Goal: Transaction & Acquisition: Purchase product/service

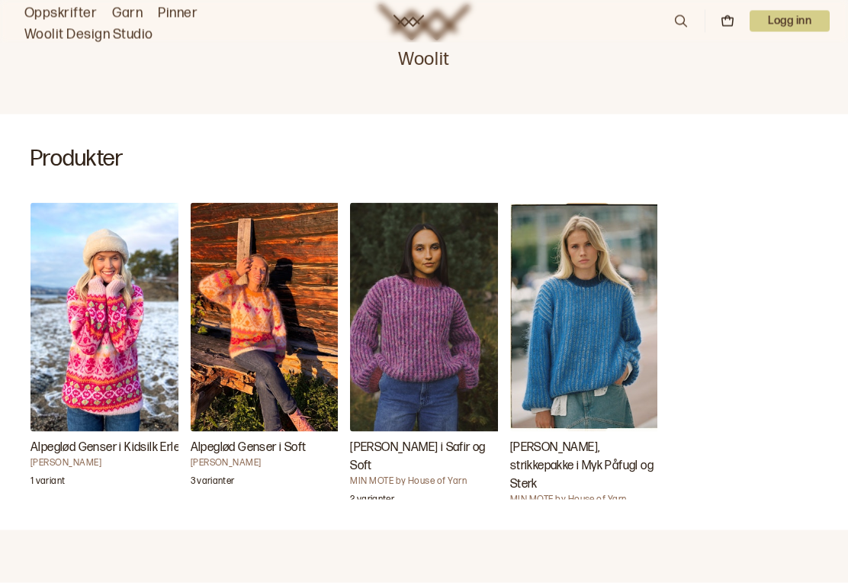
scroll to position [300, 0]
click at [98, 395] on img "Alpeglød Genser i Kidsilk Erle" at bounding box center [107, 316] width 153 height 229
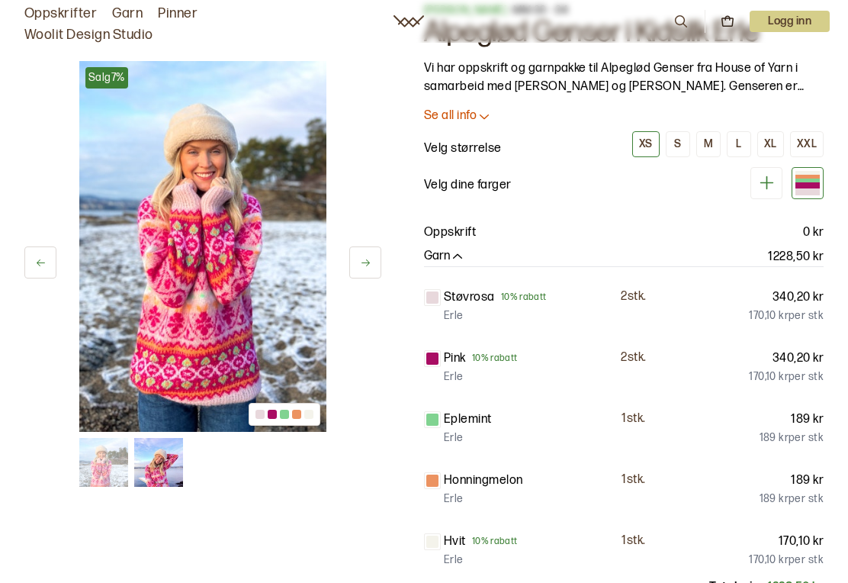
scroll to position [52, 0]
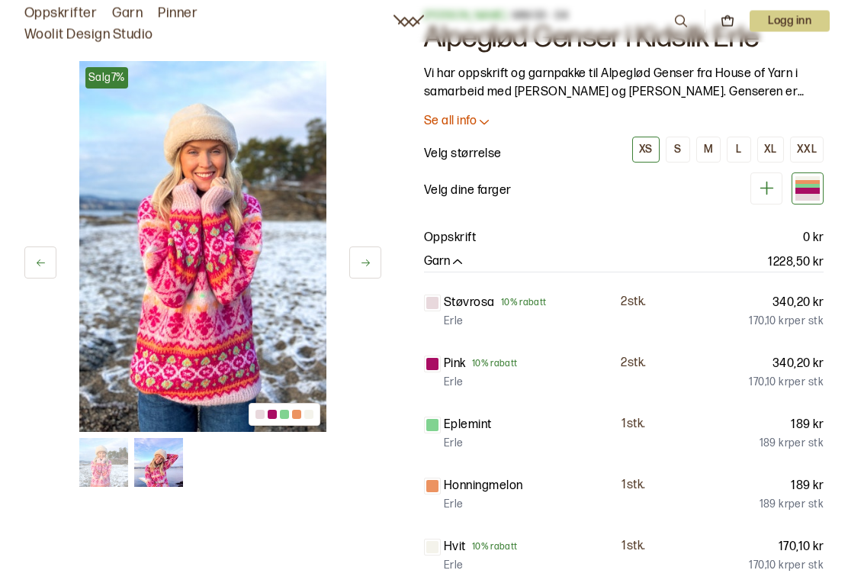
click at [679, 153] on div "S" at bounding box center [677, 150] width 7 height 14
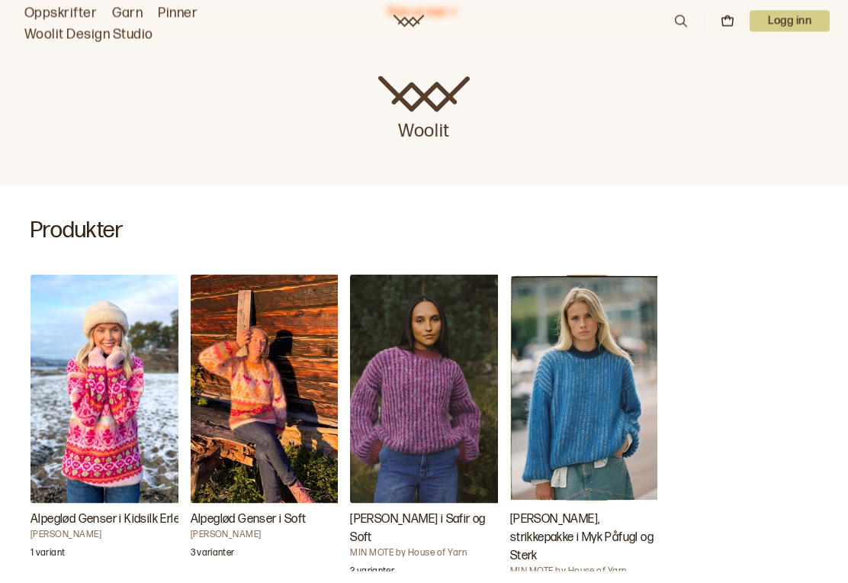
scroll to position [229, 0]
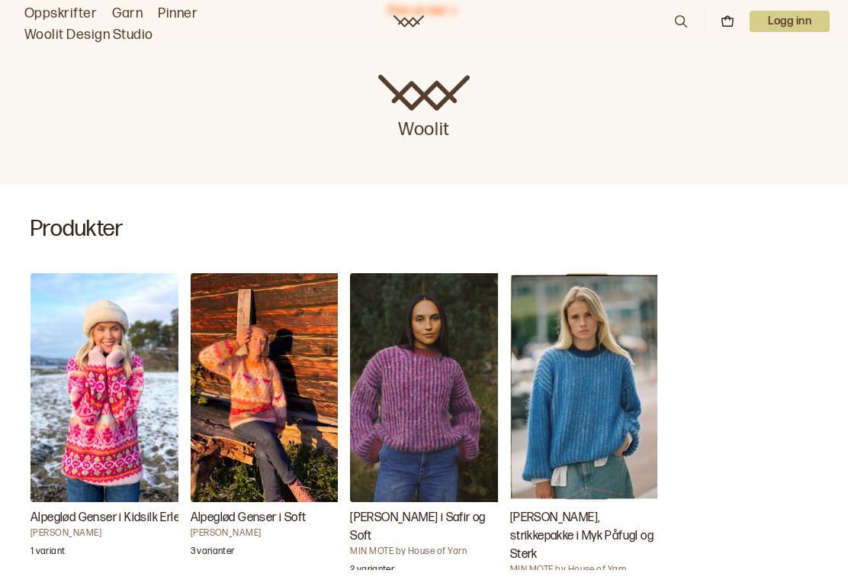
click at [135, 409] on img "Alpeglød Genser i Kidsilk Erle" at bounding box center [107, 387] width 153 height 229
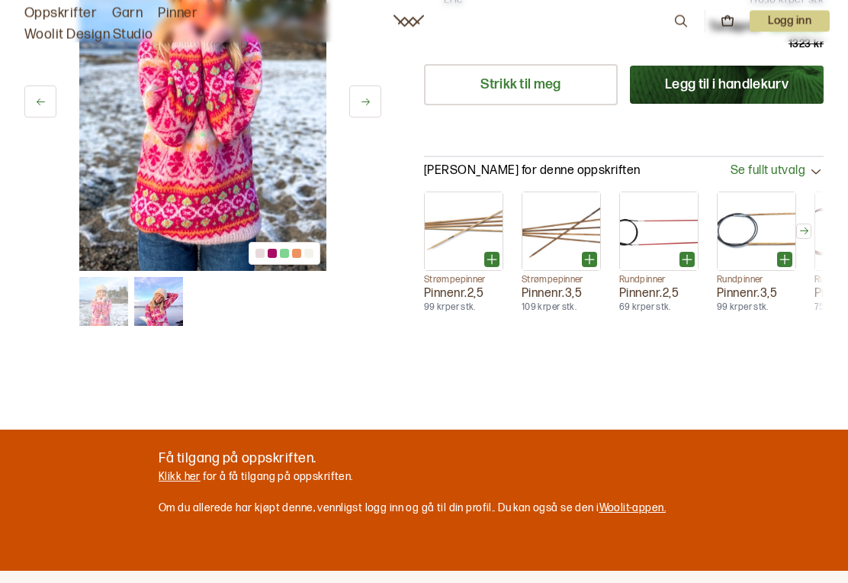
scroll to position [618, 0]
click at [190, 474] on link "Klikk her" at bounding box center [180, 476] width 42 height 13
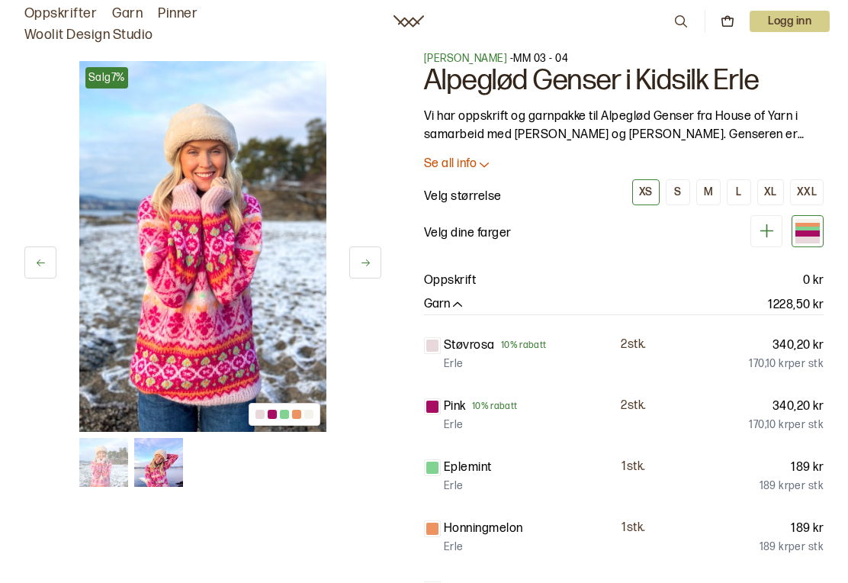
scroll to position [8, 0]
click at [488, 167] on icon at bounding box center [484, 165] width 15 height 15
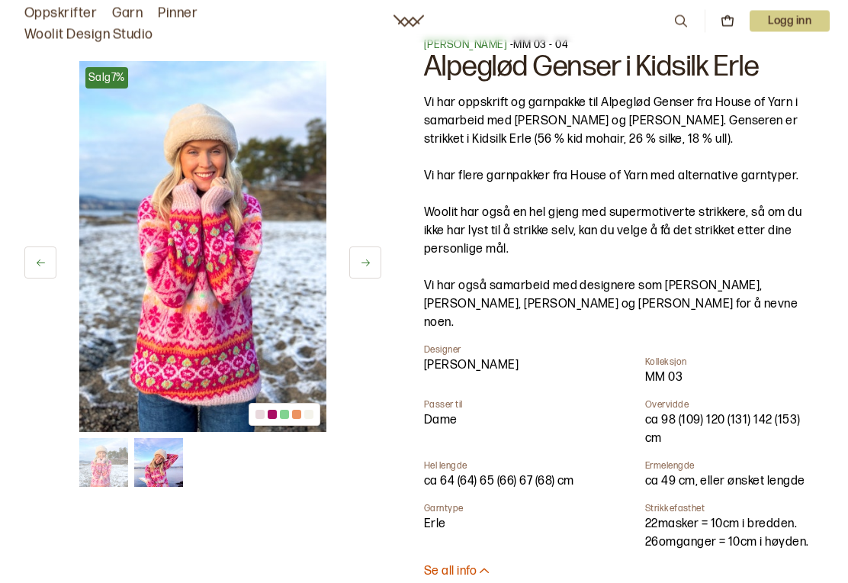
scroll to position [0, 0]
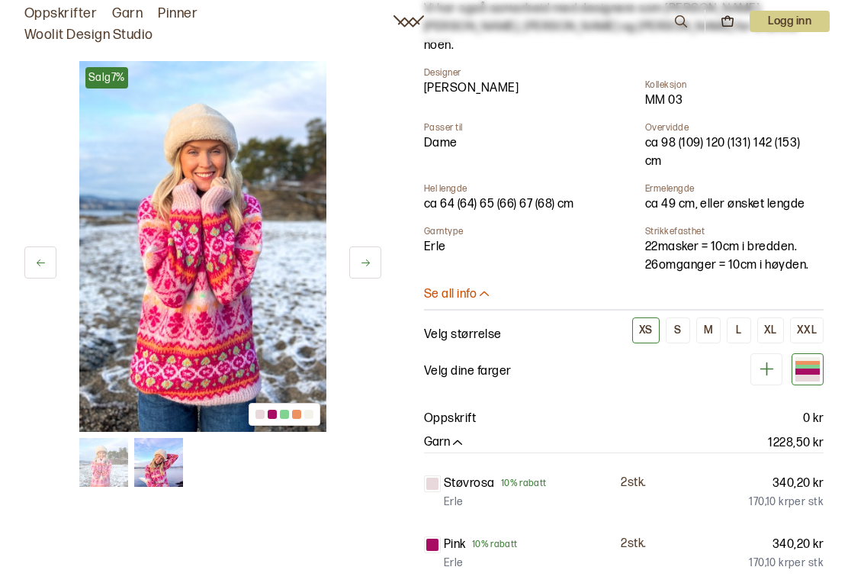
scroll to position [298, 0]
